Goal: Navigation & Orientation: Find specific page/section

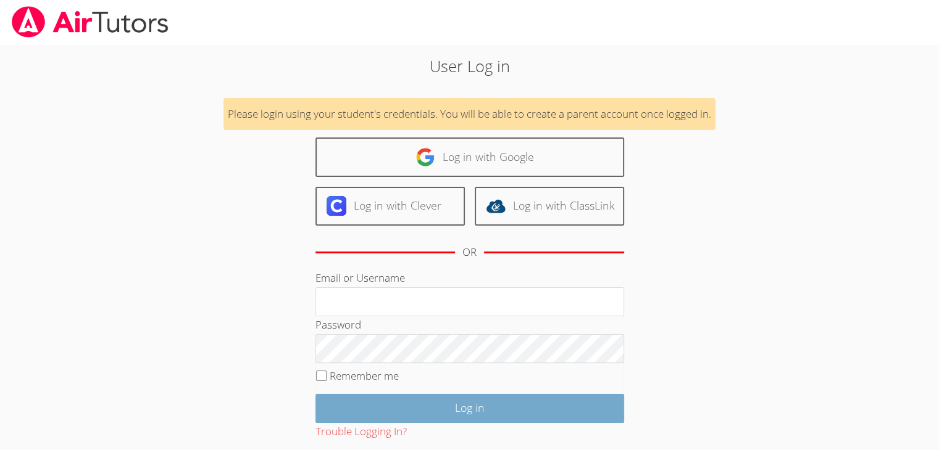
type input "[EMAIL_ADDRESS][DOMAIN_NAME]"
click at [362, 406] on input "Log in" at bounding box center [469, 408] width 309 height 29
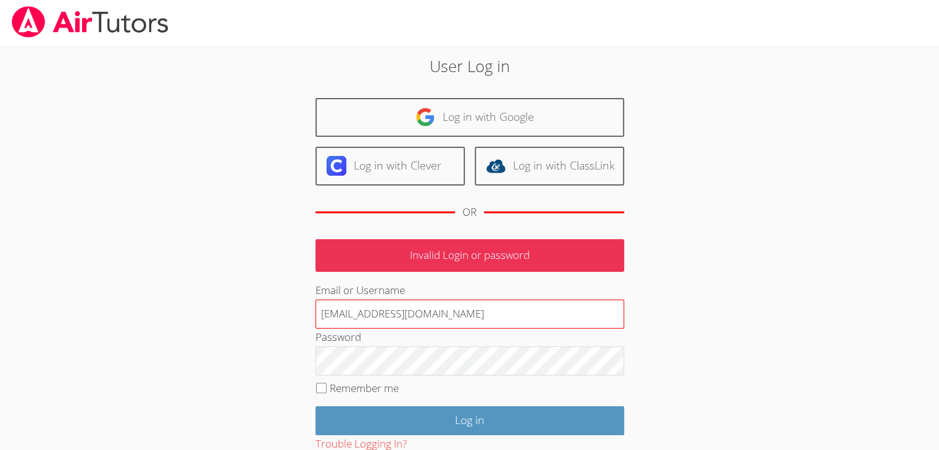
click at [388, 307] on input "[EMAIL_ADDRESS][DOMAIN_NAME]" at bounding box center [469, 315] width 309 height 30
type input "[EMAIL_ADDRESS][DOMAIN_NAME]"
click at [315, 407] on input "Log in" at bounding box center [469, 421] width 309 height 29
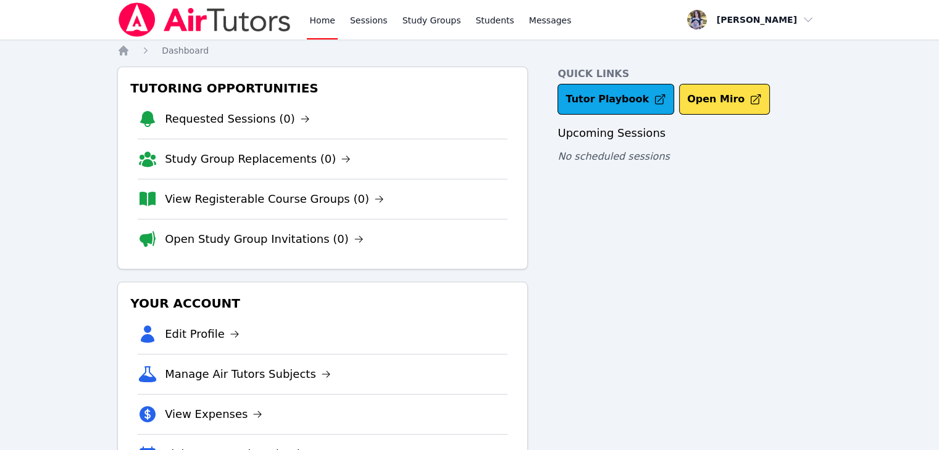
click at [604, 328] on div "Quick Links Tutor Playbook Open Miro Upcoming Sessions No scheduled sessions" at bounding box center [689, 276] width 264 height 418
click at [226, 238] on link "Open Study Group Invitations (0)" at bounding box center [264, 239] width 199 height 17
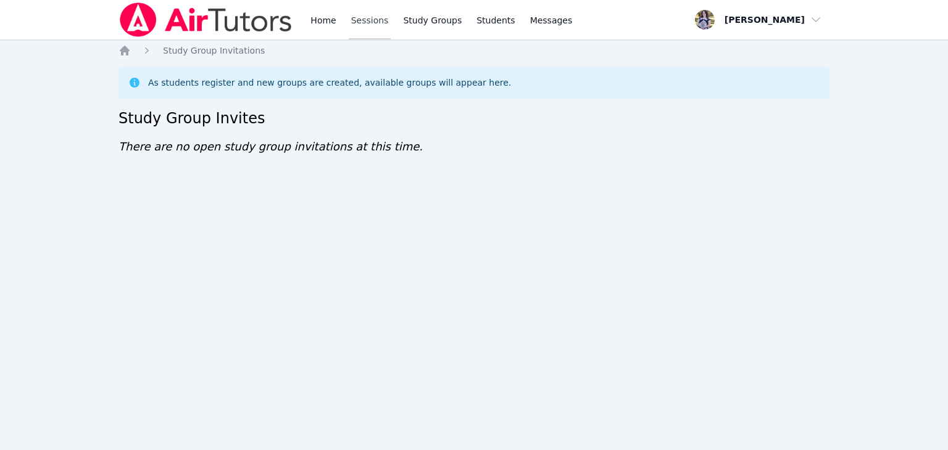
click at [373, 15] on link "Sessions" at bounding box center [370, 19] width 43 height 39
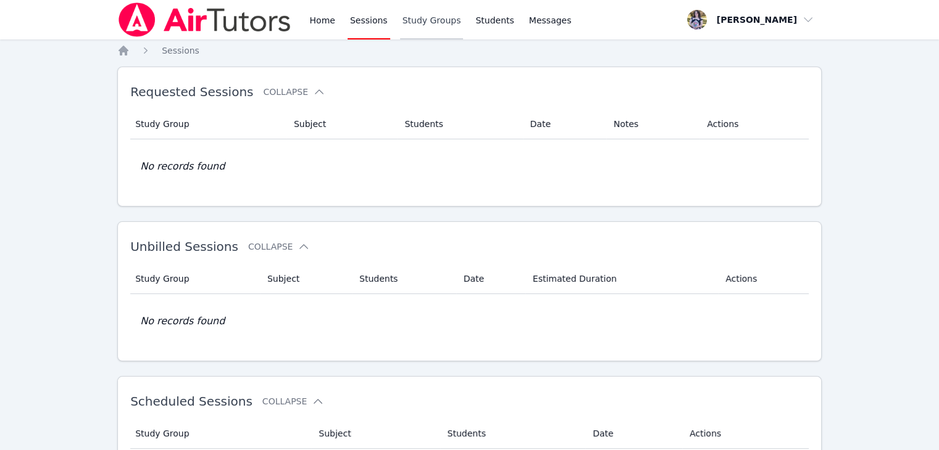
click at [430, 20] on link "Study Groups" at bounding box center [432, 19] width 64 height 39
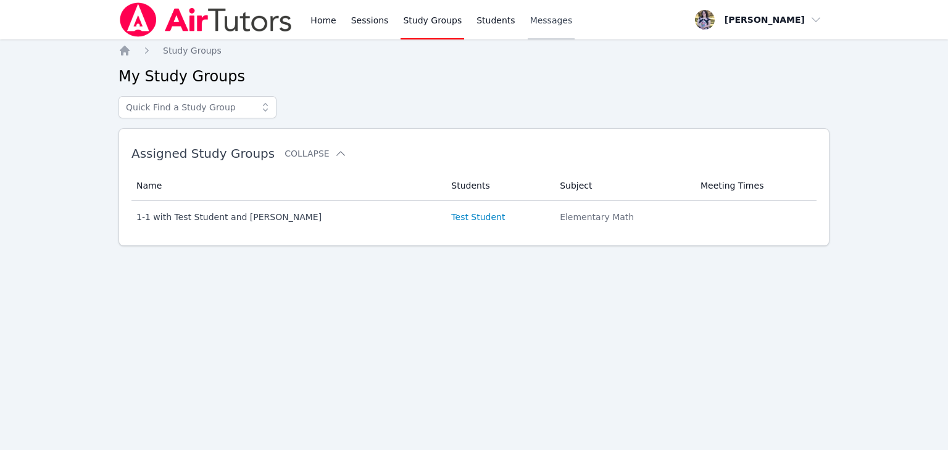
click at [530, 14] on span "Messages" at bounding box center [551, 20] width 43 height 12
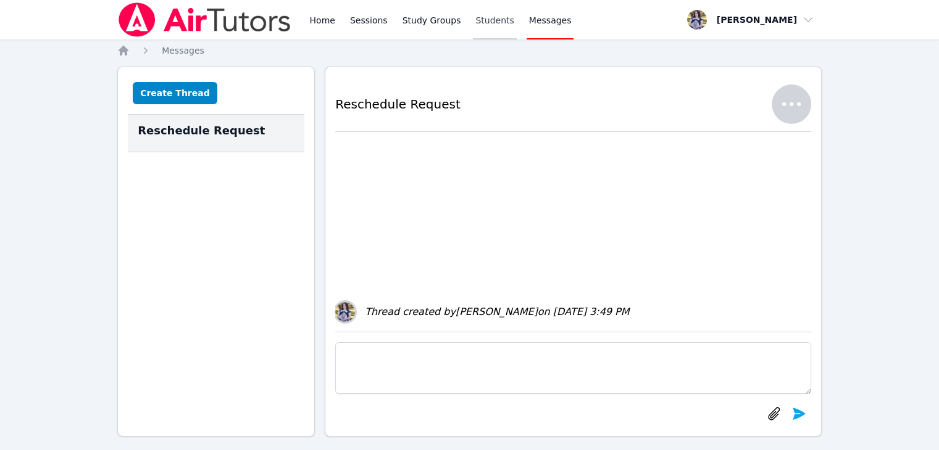
click at [477, 19] on link "Students" at bounding box center [494, 19] width 43 height 39
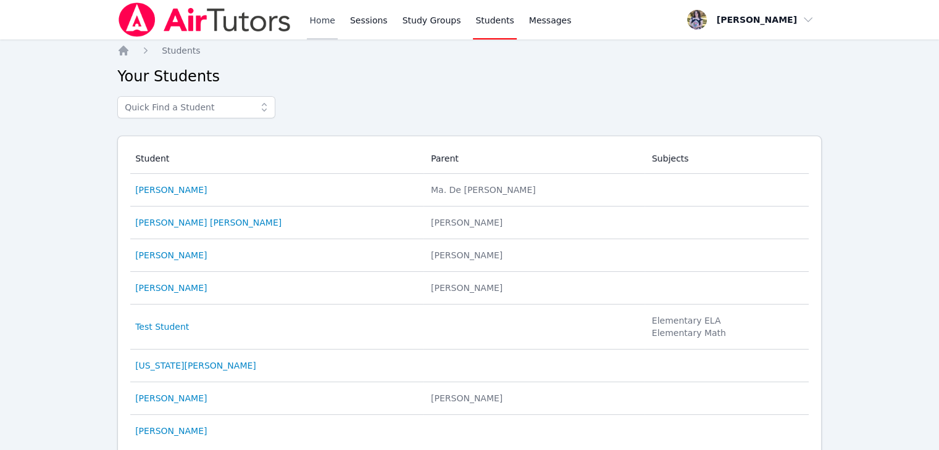
click at [313, 8] on link "Home" at bounding box center [322, 19] width 30 height 39
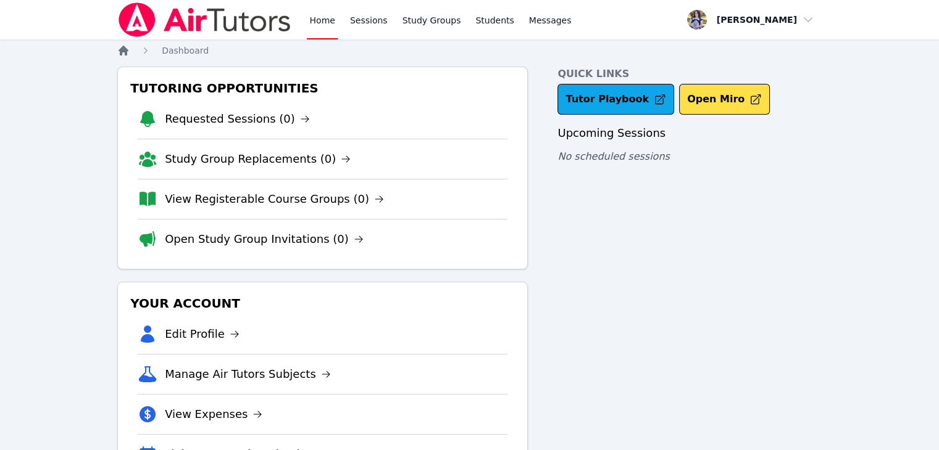
click at [126, 52] on icon "Breadcrumb" at bounding box center [123, 51] width 10 height 10
click at [478, 14] on link "Students" at bounding box center [494, 19] width 43 height 39
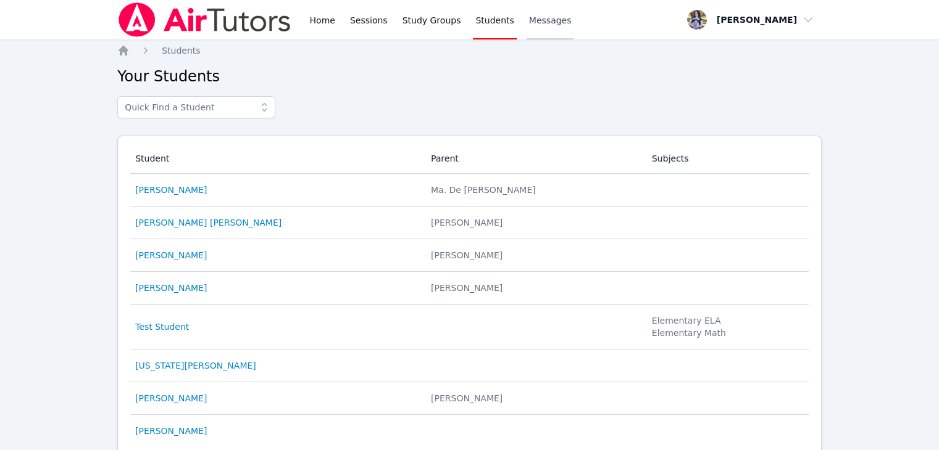
click at [553, 13] on div "Home Sessions Study Groups Students Messages Open user menu Desiree Nevins Open…" at bounding box center [469, 19] width 704 height 39
click at [553, 13] on link "Messages" at bounding box center [550, 19] width 48 height 39
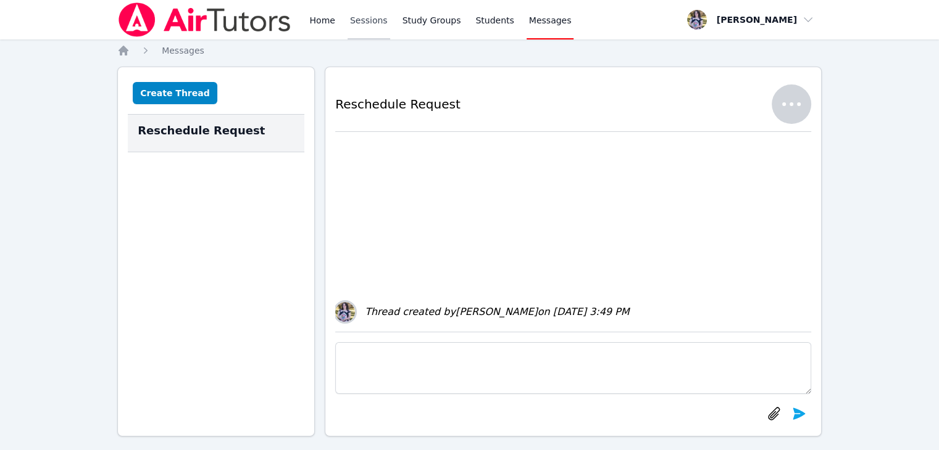
click at [368, 25] on link "Sessions" at bounding box center [368, 19] width 43 height 39
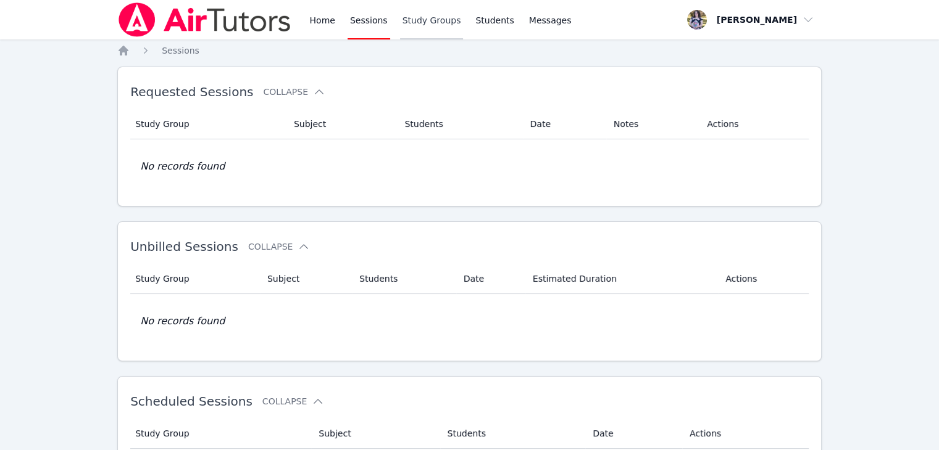
click at [430, 22] on link "Study Groups" at bounding box center [432, 19] width 64 height 39
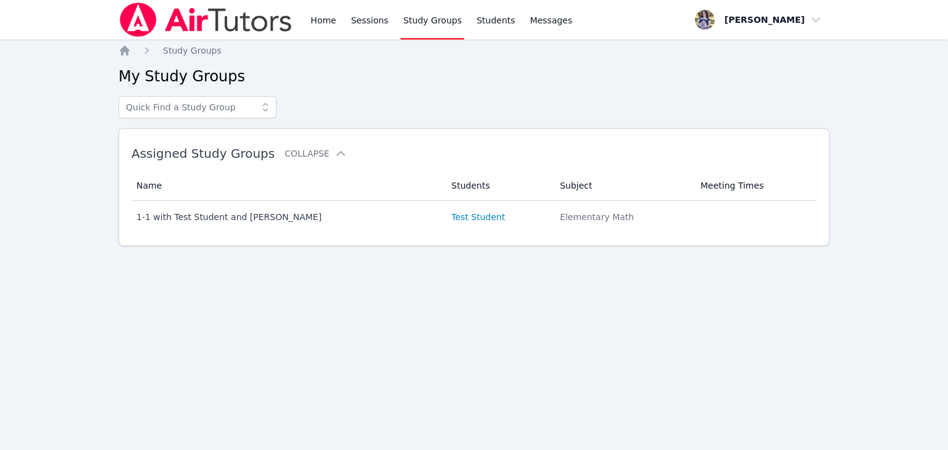
click at [898, 423] on div "Home Sessions Study Groups Students Messages Open user menu Desiree Nevins Open…" at bounding box center [474, 225] width 948 height 450
